Goal: Task Accomplishment & Management: Complete application form

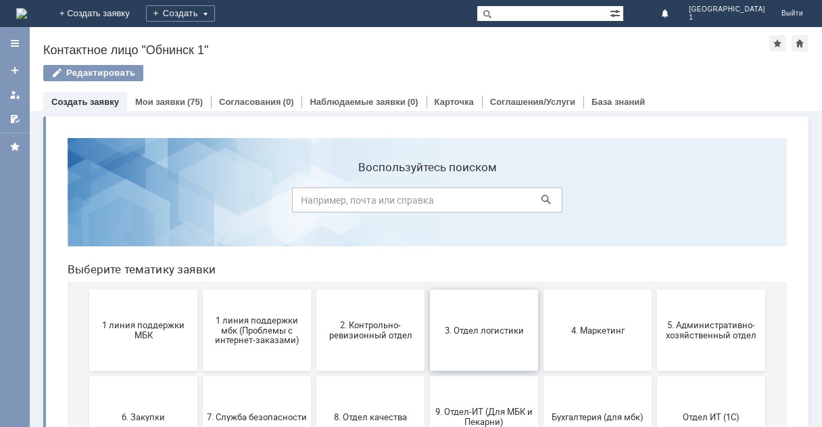
click at [477, 328] on span "3. Отдел логистики" at bounding box center [484, 330] width 100 height 10
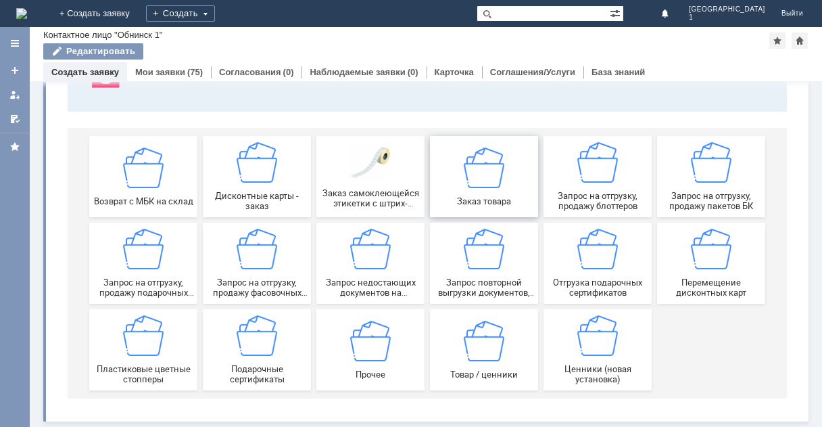
scroll to position [126, 0]
click at [703, 174] on img at bounding box center [711, 162] width 41 height 41
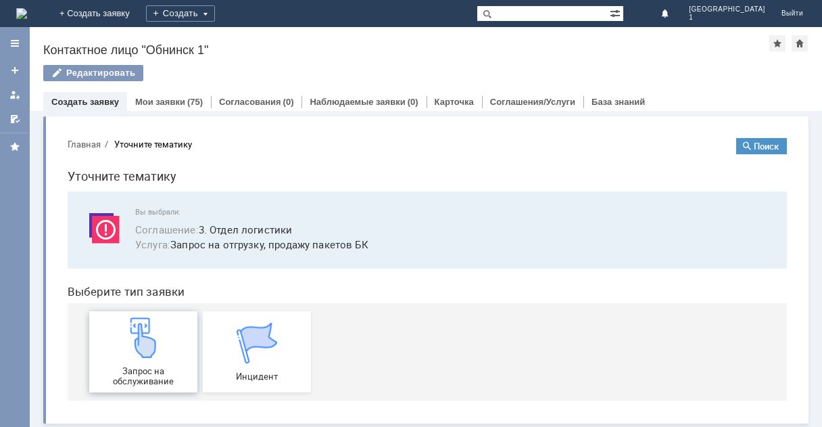
click at [156, 352] on img at bounding box center [143, 337] width 41 height 41
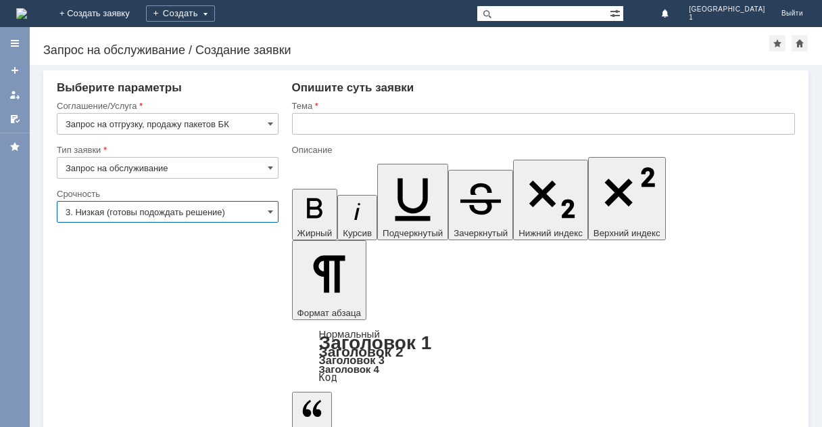
click at [274, 212] on input "3. Низкая (готовы подождать решение)" at bounding box center [168, 212] width 222 height 22
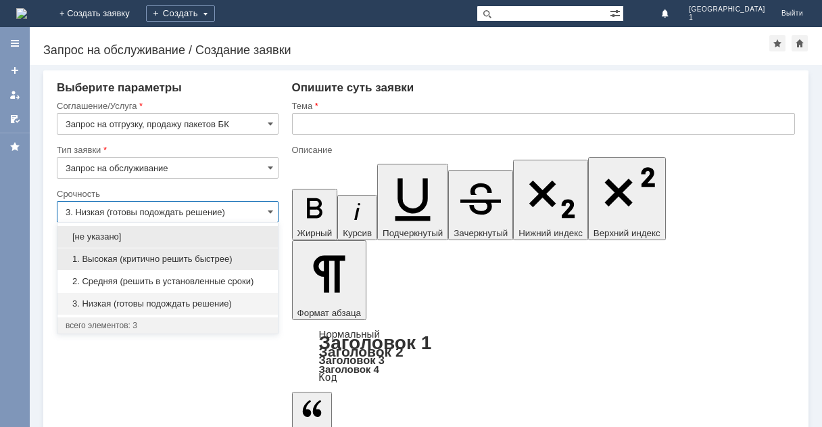
click at [147, 262] on span "1. Высокая (критично решить быстрее)" at bounding box center [168, 259] width 204 height 11
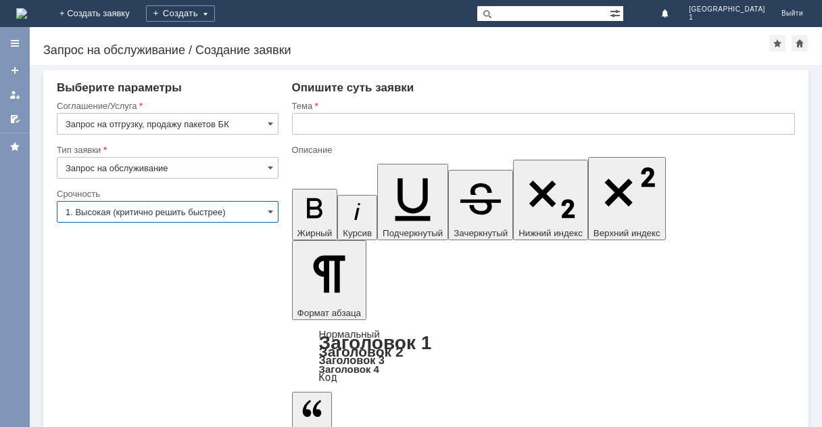
type input "1. Высокая (критично решить быстрее)"
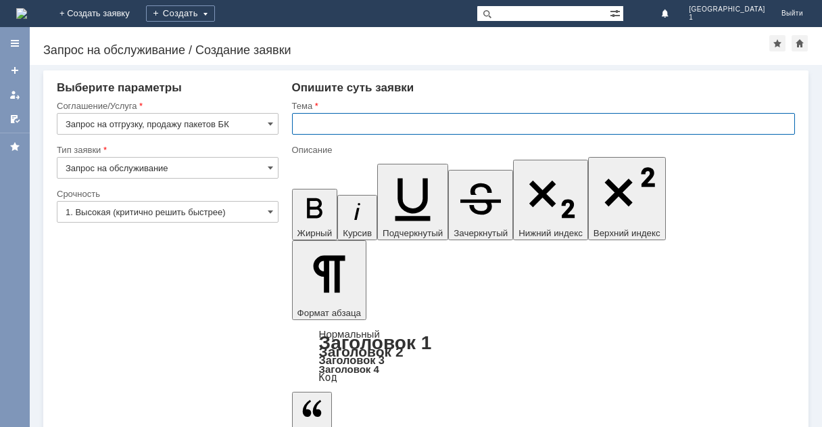
click at [299, 126] on input "text" at bounding box center [543, 124] width 503 height 22
type input "Обнинск 1.Пакеты бк."
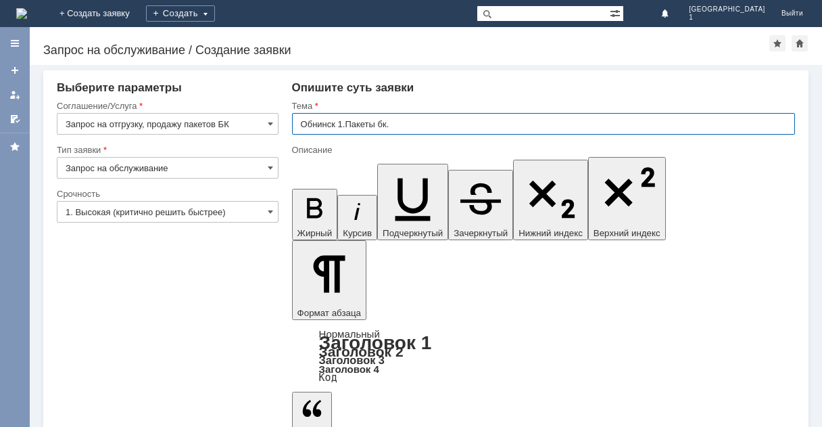
click at [384, 124] on input "Обнинск 1.Пакеты бк." at bounding box center [543, 124] width 503 height 22
click at [413, 124] on input "Обнинск 1.Пакеты бк." at bounding box center [543, 124] width 503 height 22
type input "Обнинск 1.Пакеты Бк."
